Goal: Contribute content

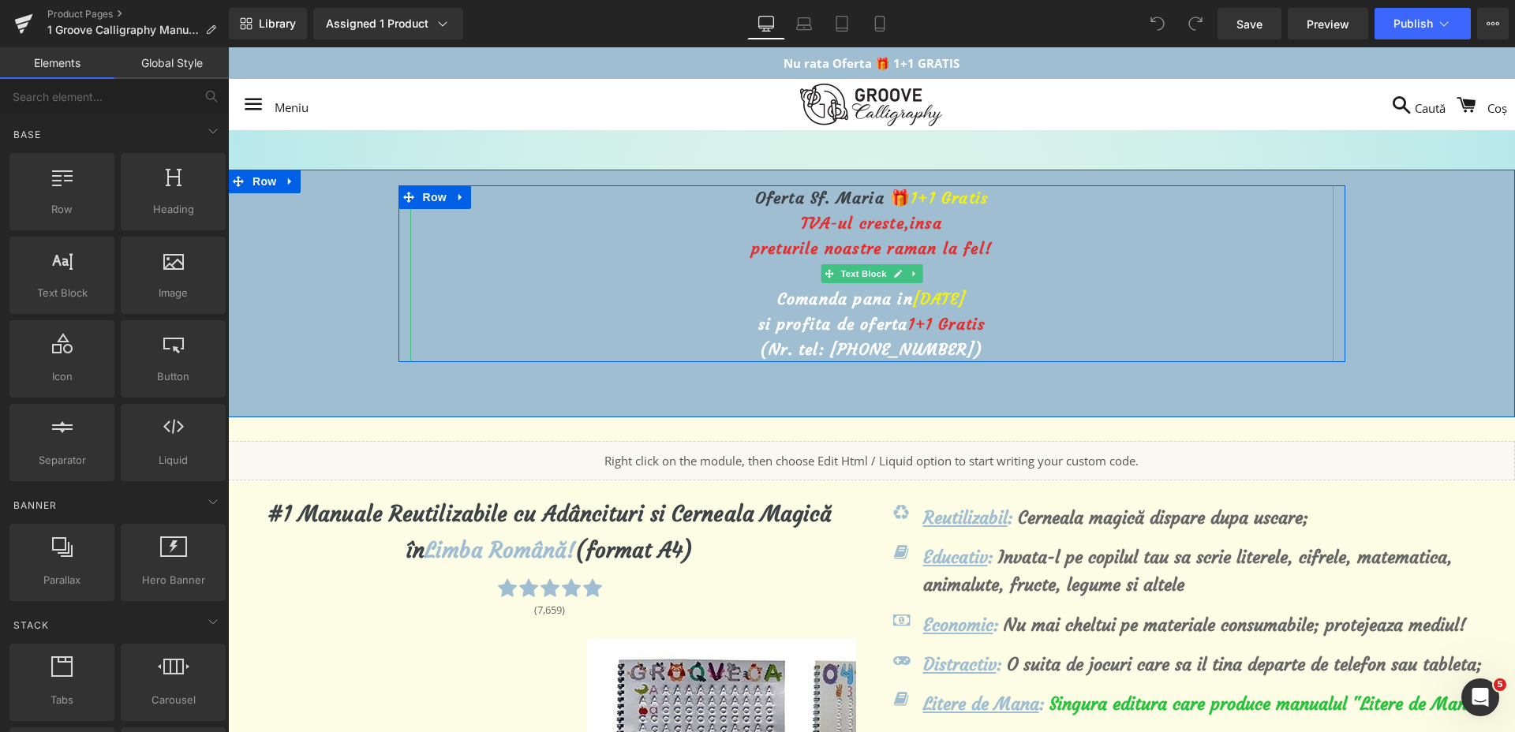
click at [923, 286] on div "Oferta Sf. [PERSON_NAME] 🎁 1+1 Gratis TVA-ul creste, insa preturile noastre ram…" at bounding box center [871, 273] width 923 height 177
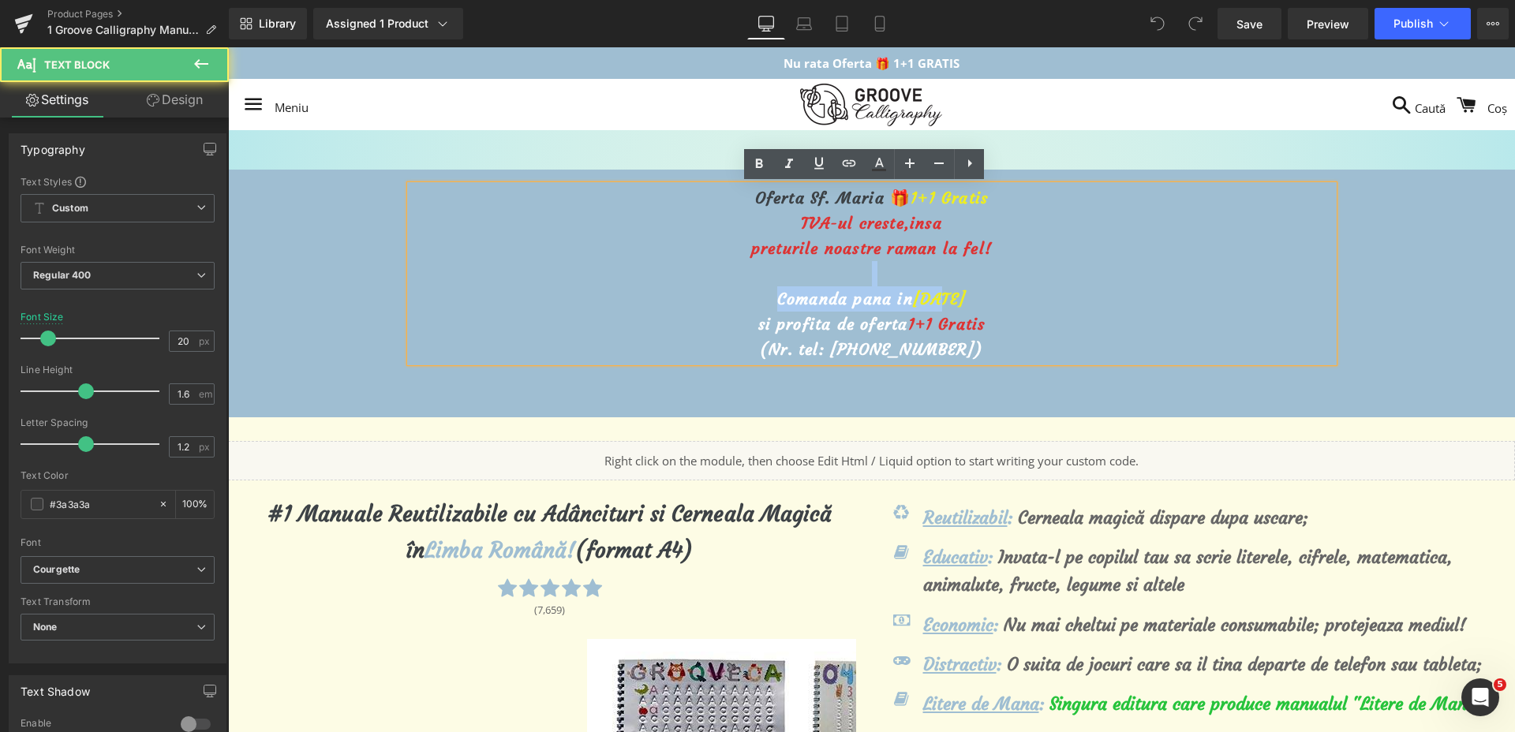
click at [915, 295] on span "[DATE]" at bounding box center [939, 299] width 53 height 20
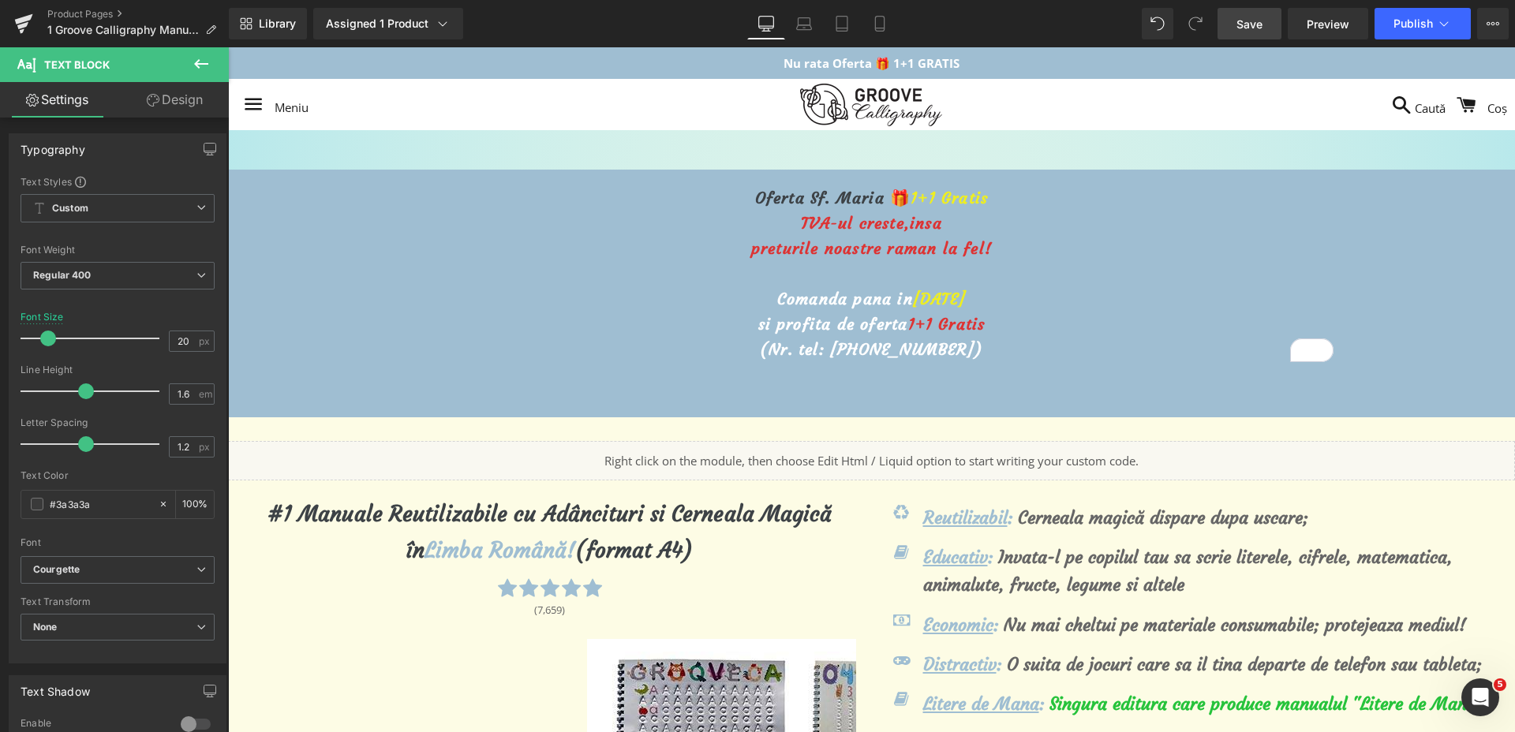
click at [1230, 28] on link "Save" at bounding box center [1250, 24] width 64 height 32
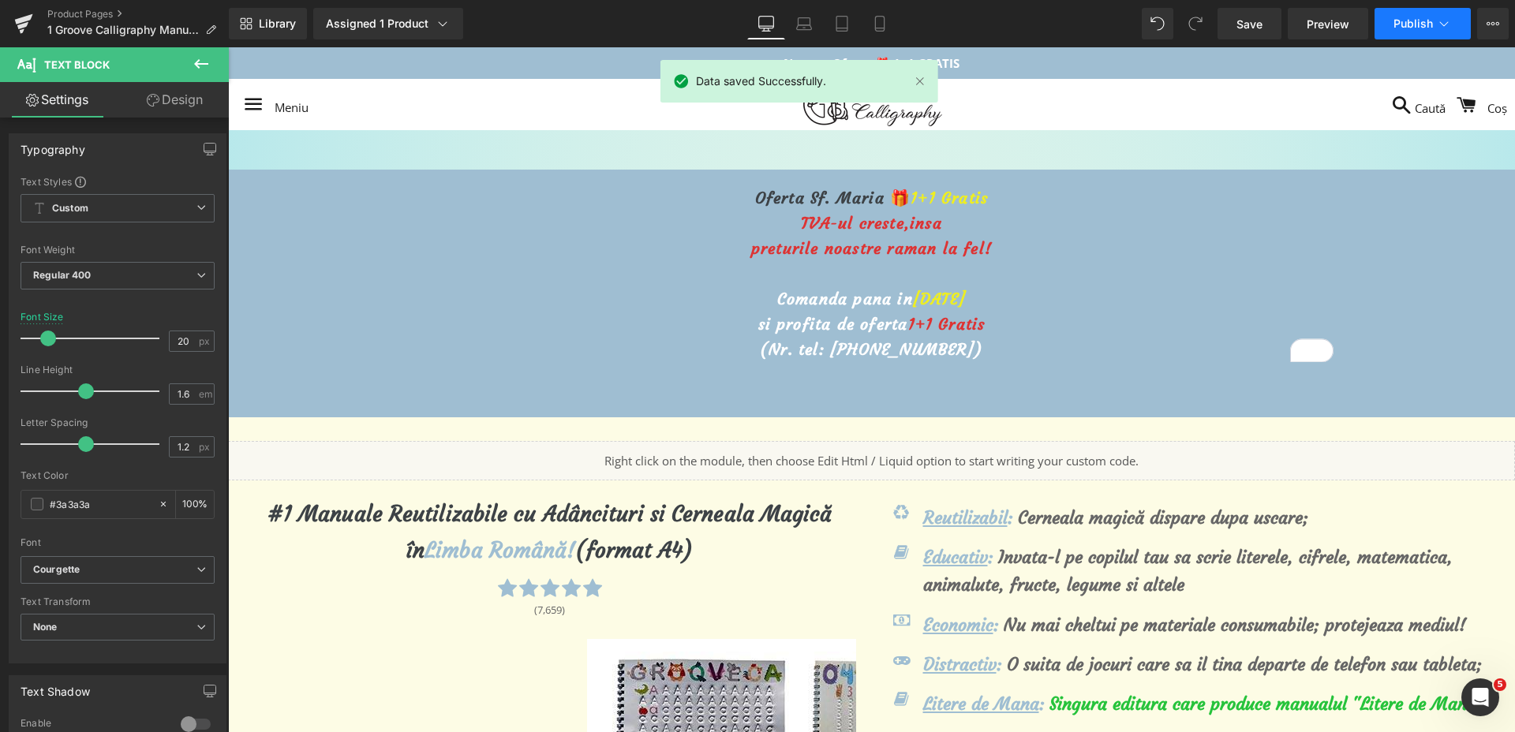
click at [1405, 19] on span "Publish" at bounding box center [1413, 23] width 39 height 13
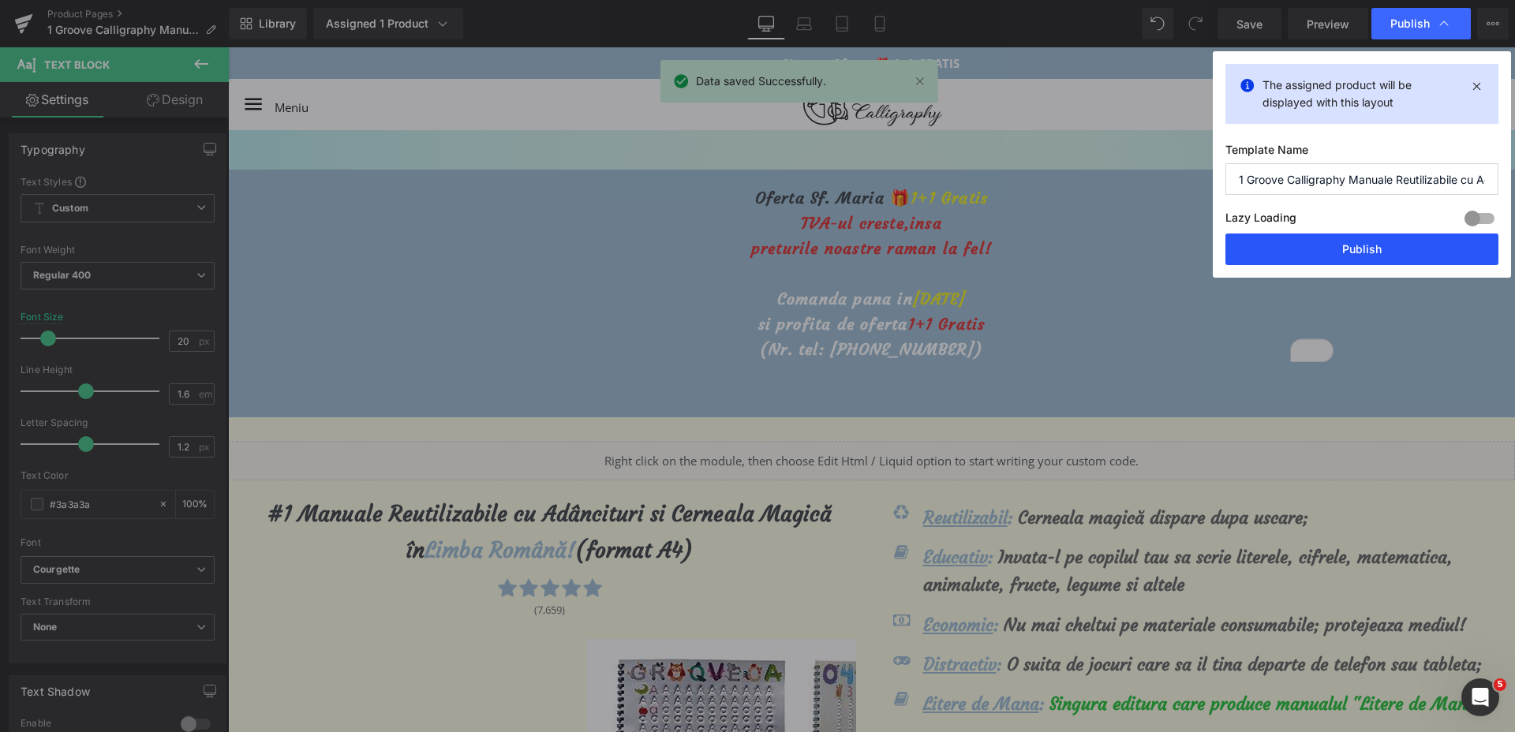
click at [1348, 238] on button "Publish" at bounding box center [1362, 250] width 273 height 32
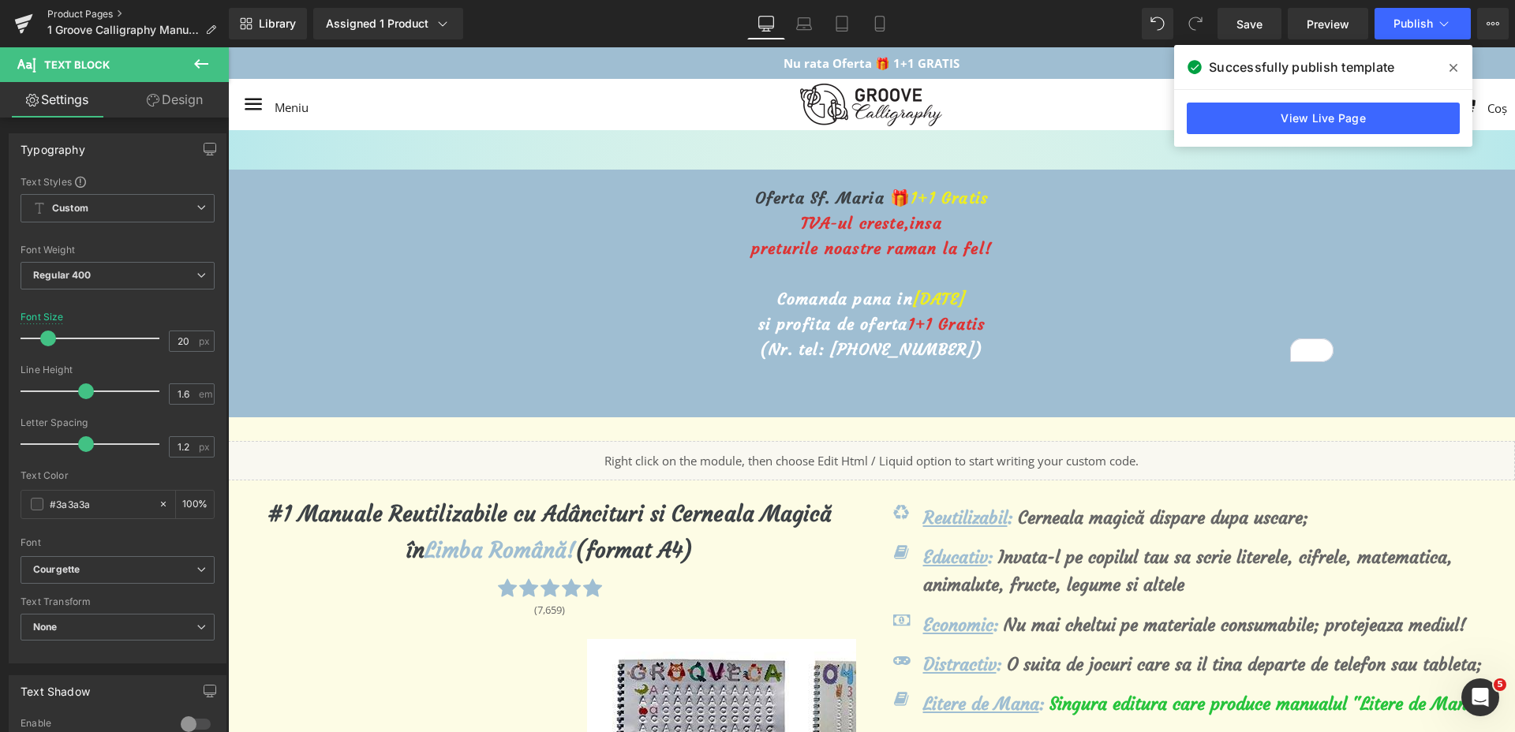
click at [65, 13] on link "Product Pages" at bounding box center [138, 14] width 182 height 13
